Goal: Information Seeking & Learning: Learn about a topic

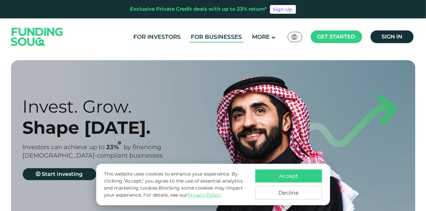
click at [204, 39] on link "For Businesses" at bounding box center [216, 36] width 54 height 11
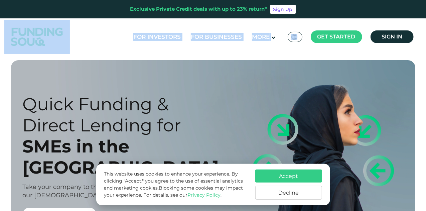
drag, startPoint x: 425, startPoint y: 18, endPoint x: 427, endPoint y: 38, distance: 20.5
click at [425, 38] on html "Exclusive Private Credit deals with up to 23% return* Sign Up For Investors For…" at bounding box center [213, 105] width 426 height 211
click at [290, 178] on button "Accept" at bounding box center [288, 175] width 67 height 13
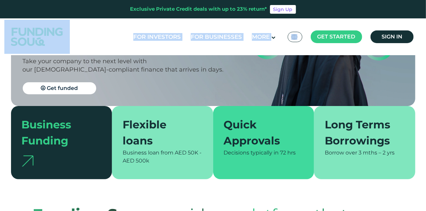
scroll to position [130, 0]
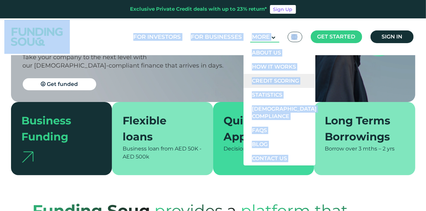
click at [259, 85] on link "Credit Scoring" at bounding box center [279, 81] width 72 height 14
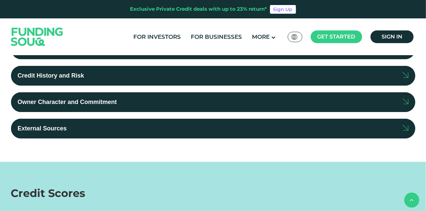
scroll to position [250, 0]
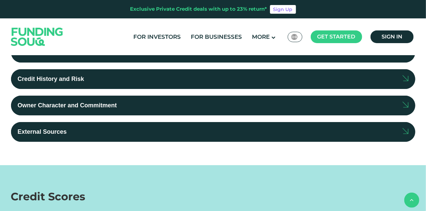
click at [399, 75] on label "Credit History and Risk" at bounding box center [213, 79] width 404 height 20
click at [0, 0] on input "Credit History and Risk" at bounding box center [0, 0] width 0 height 0
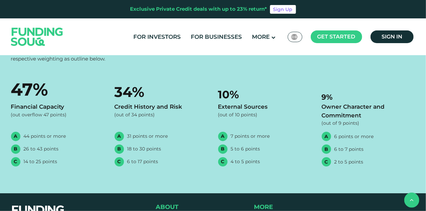
scroll to position [535, 0]
